Goal: Transaction & Acquisition: Purchase product/service

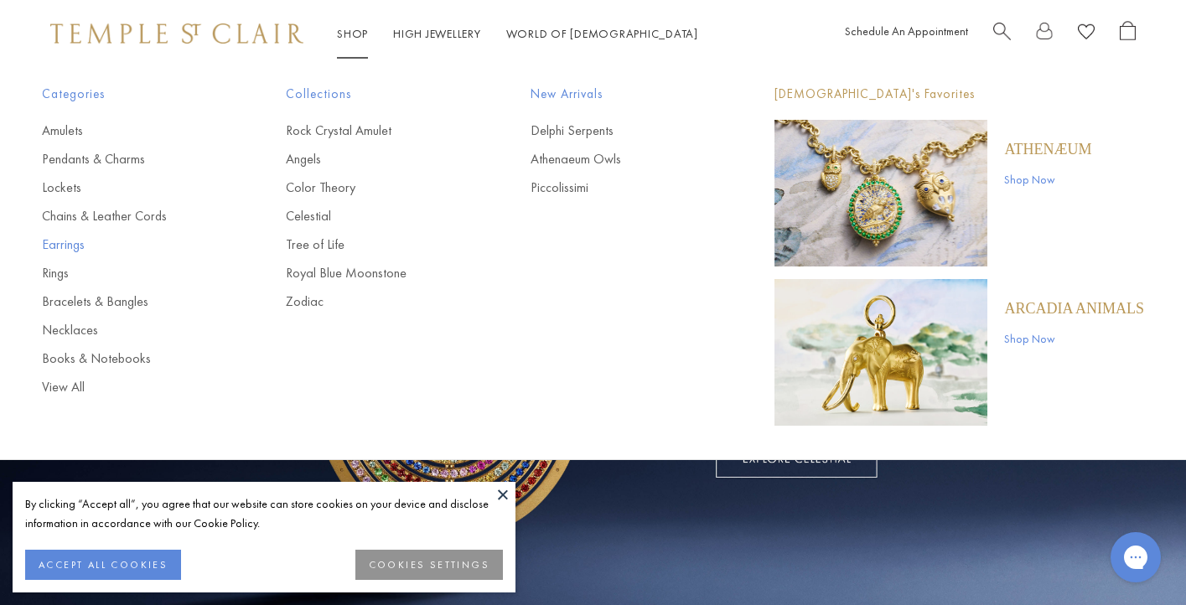
click at [83, 248] on link "Earrings" at bounding box center [130, 245] width 177 height 18
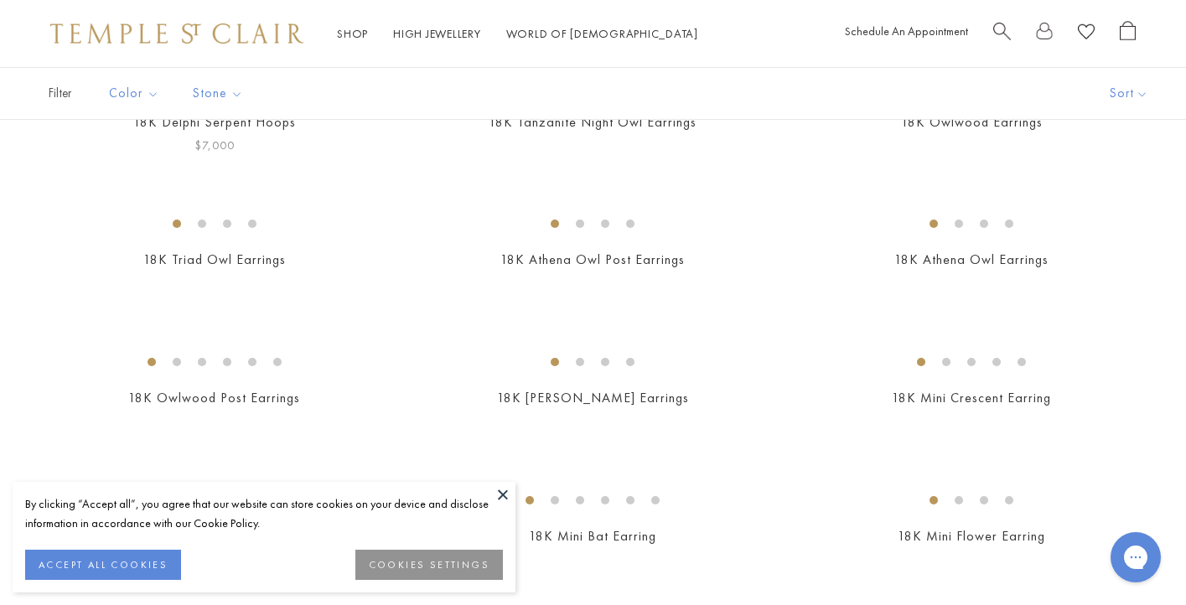
scroll to position [231, 0]
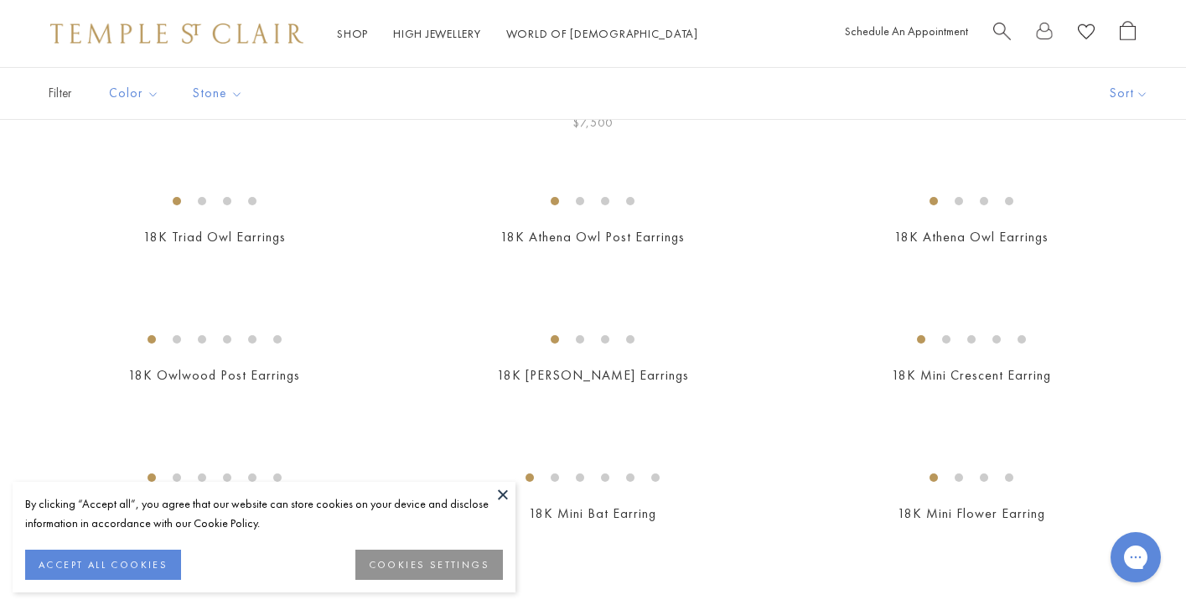
click at [0, 0] on img at bounding box center [0, 0] width 0 height 0
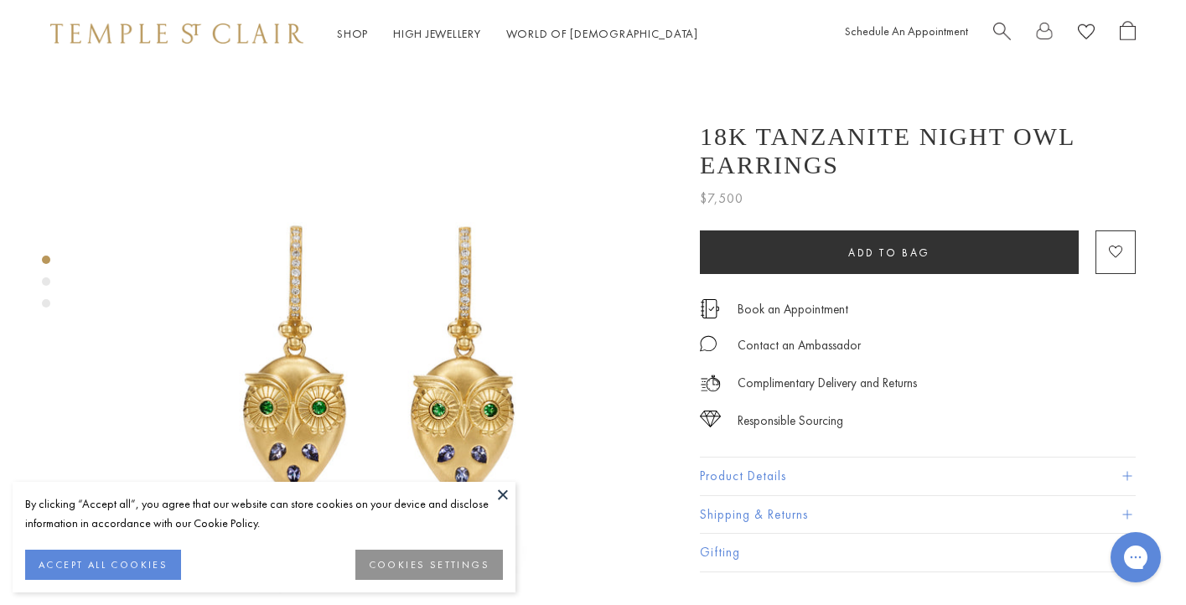
click at [499, 490] on button at bounding box center [502, 494] width 25 height 25
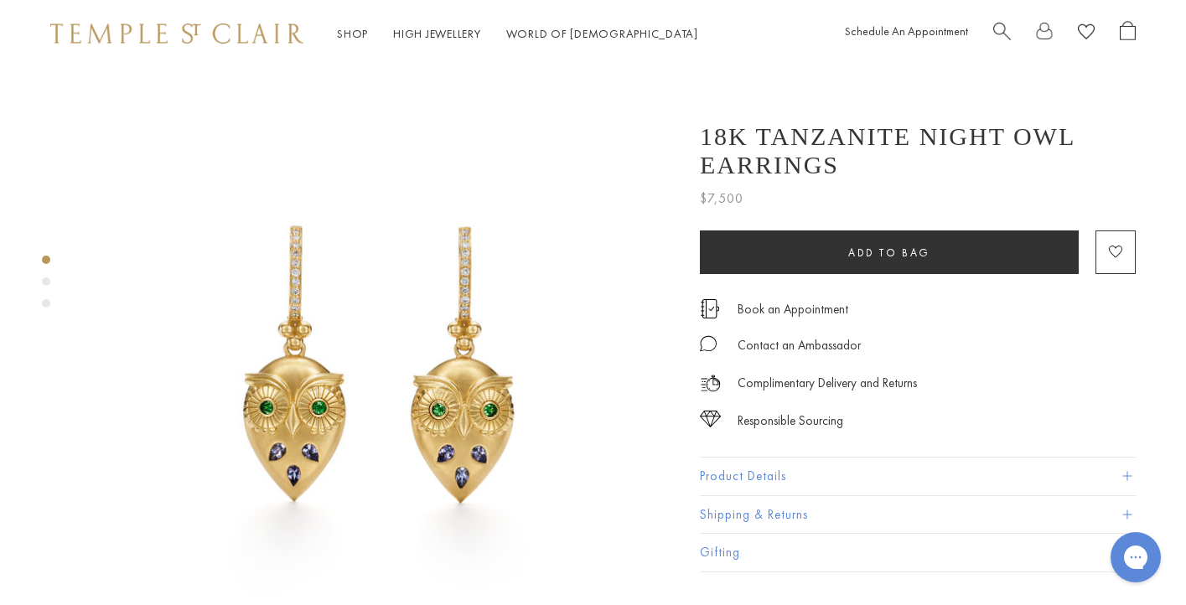
click at [795, 475] on button "Product Details" at bounding box center [918, 477] width 436 height 38
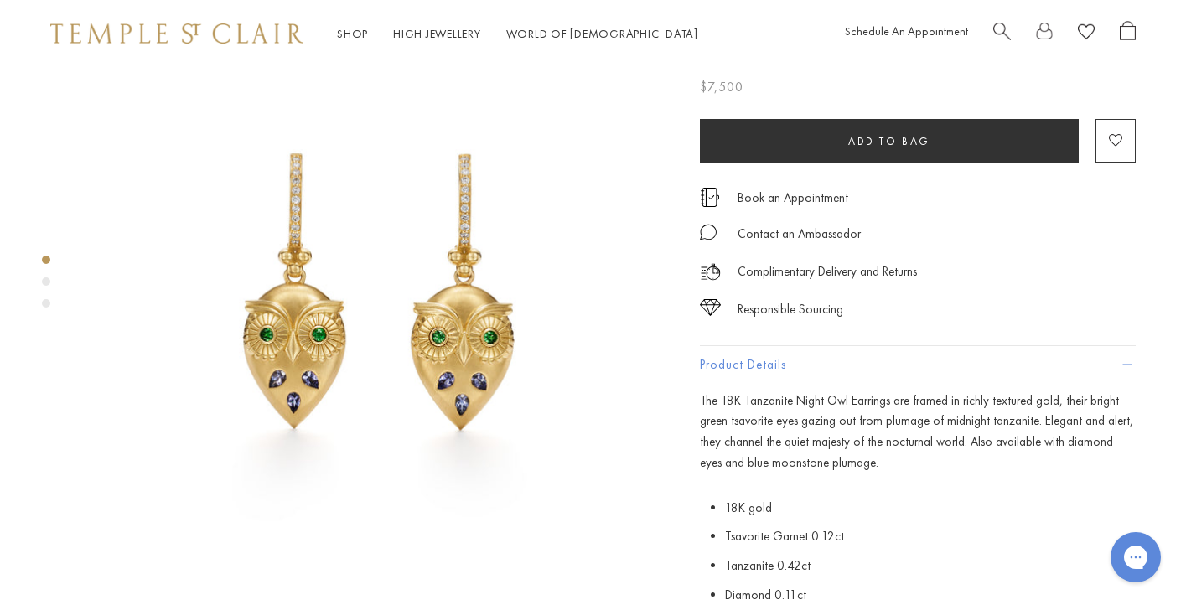
scroll to position [106, 0]
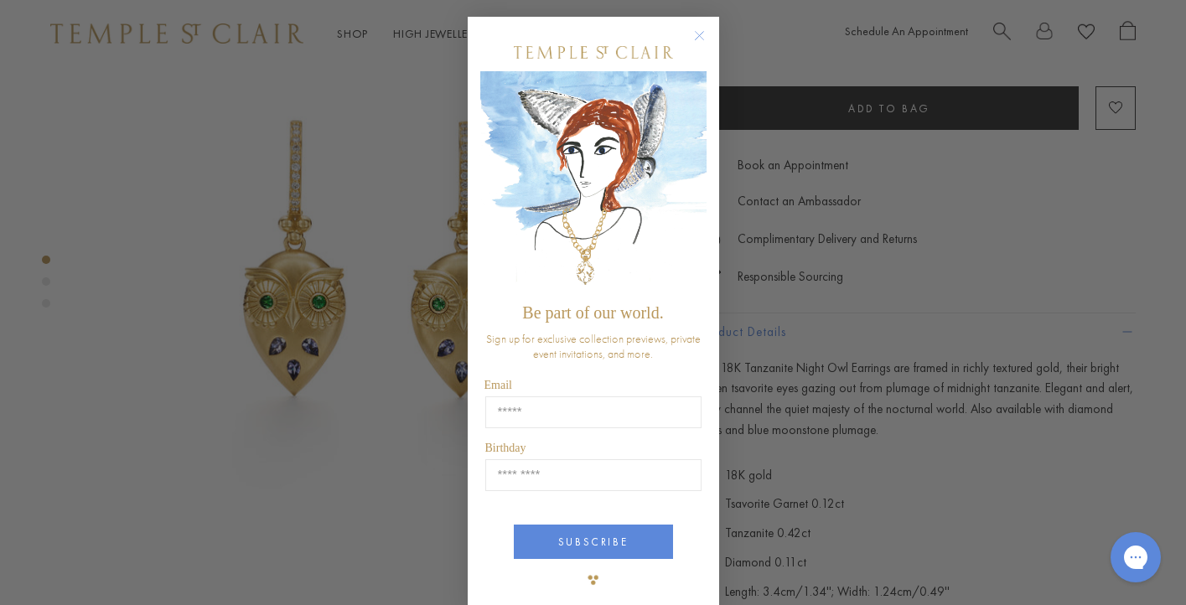
click at [701, 31] on circle "Close dialog" at bounding box center [699, 36] width 20 height 20
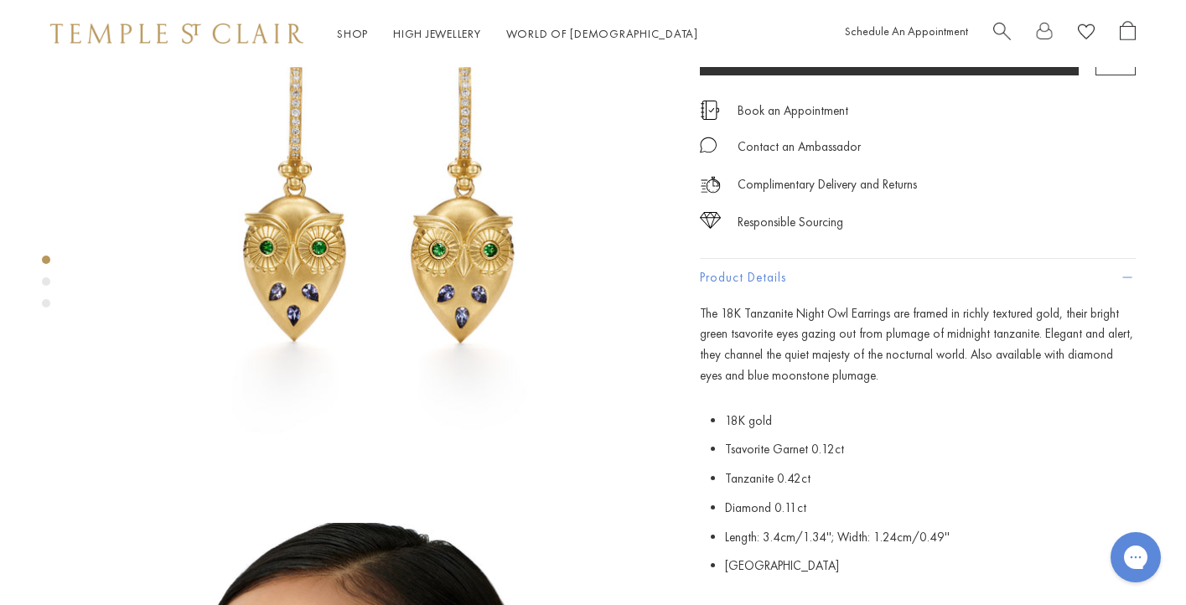
scroll to position [159, 0]
